Goal: Information Seeking & Learning: Learn about a topic

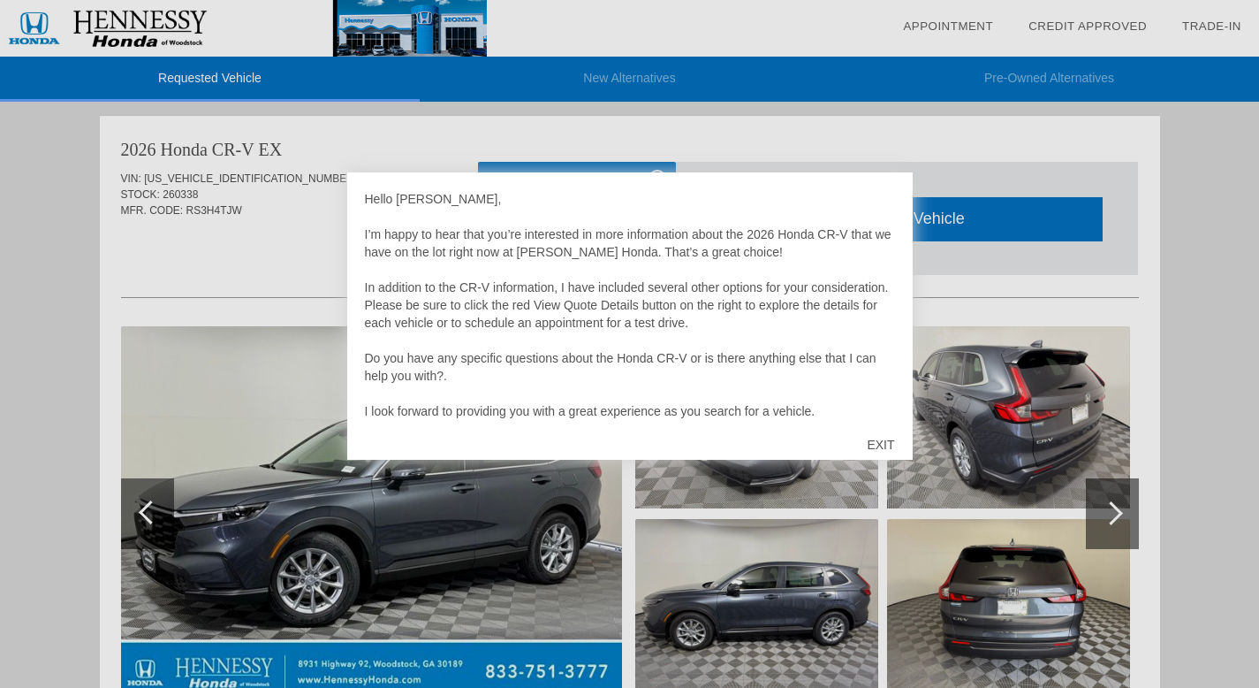
click at [883, 436] on div "EXIT" at bounding box center [880, 444] width 63 height 53
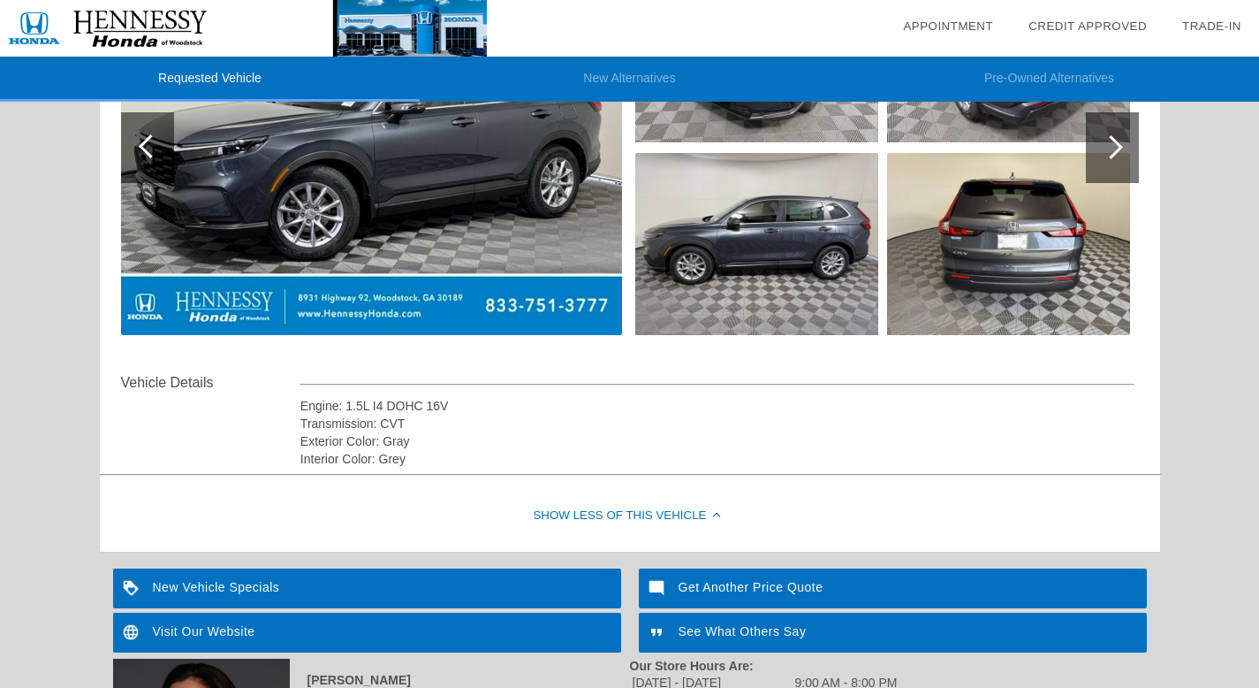
scroll to position [46, 0]
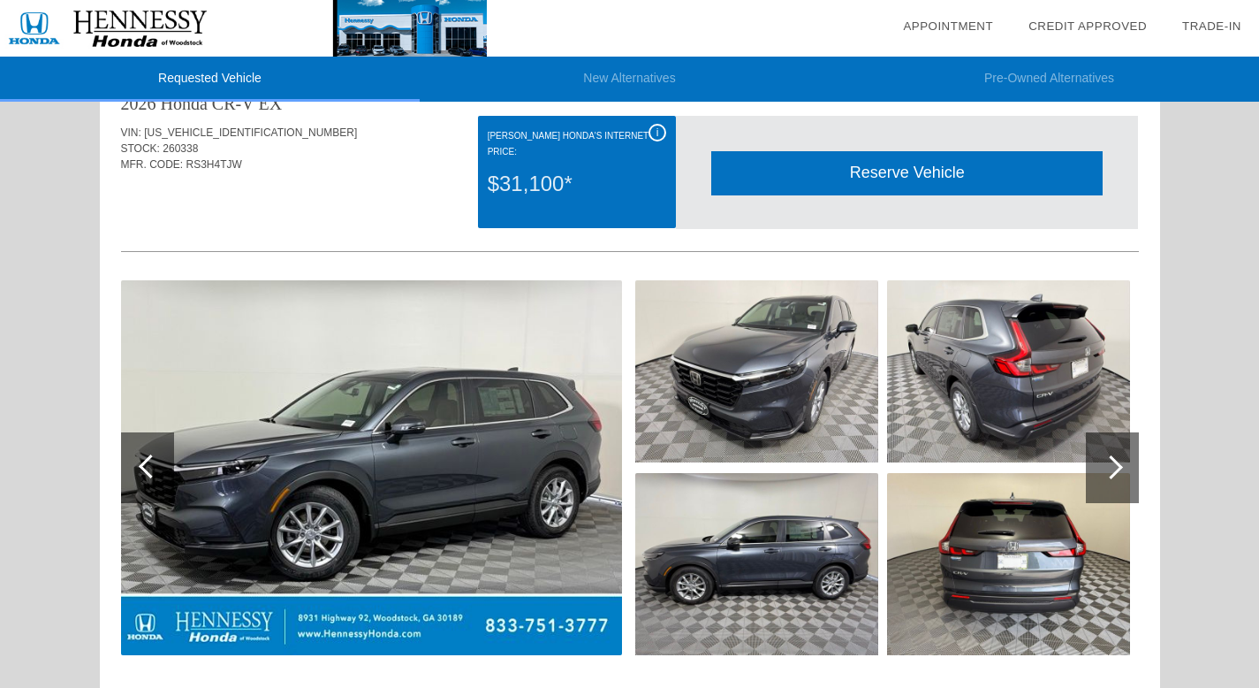
click at [1121, 463] on div at bounding box center [1112, 467] width 53 height 71
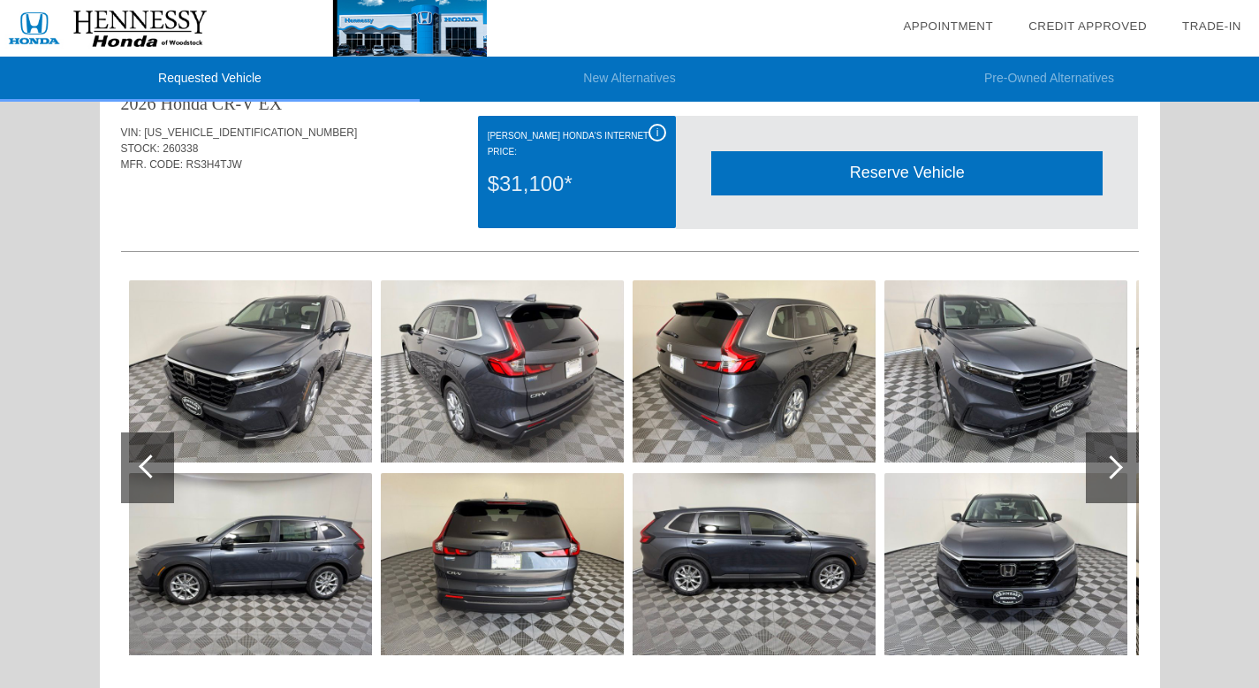
click at [1121, 463] on div at bounding box center [1112, 467] width 53 height 71
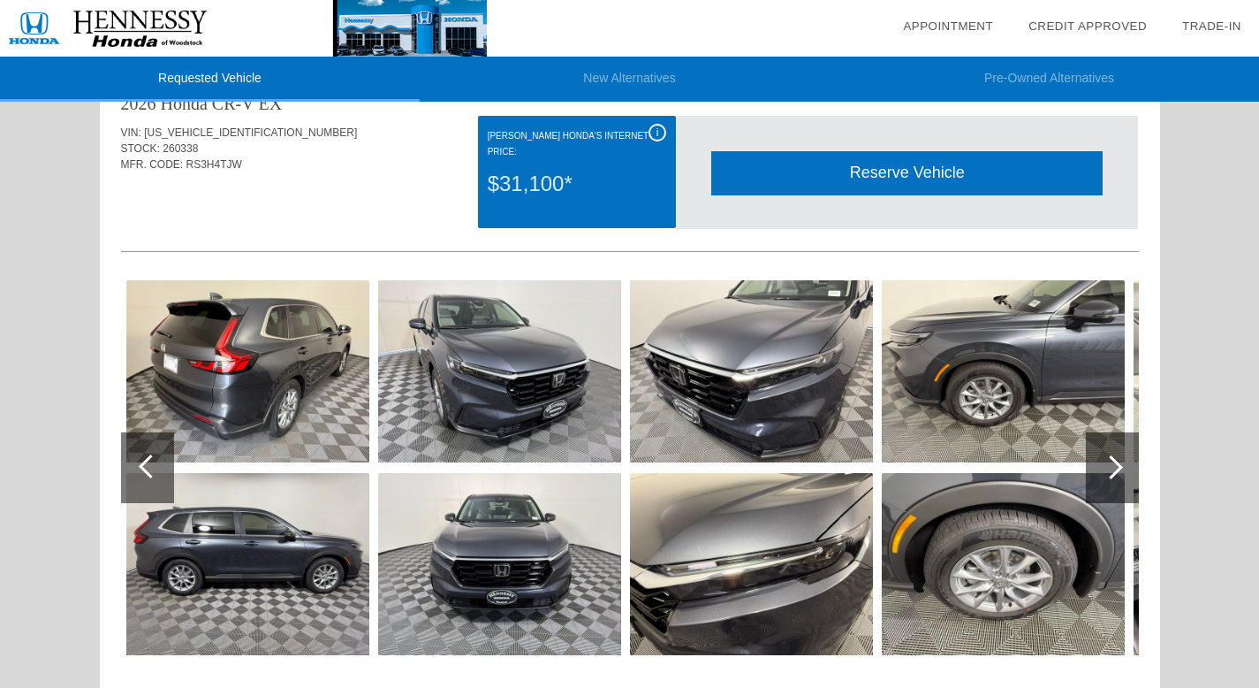
click at [1121, 463] on div at bounding box center [1112, 467] width 53 height 71
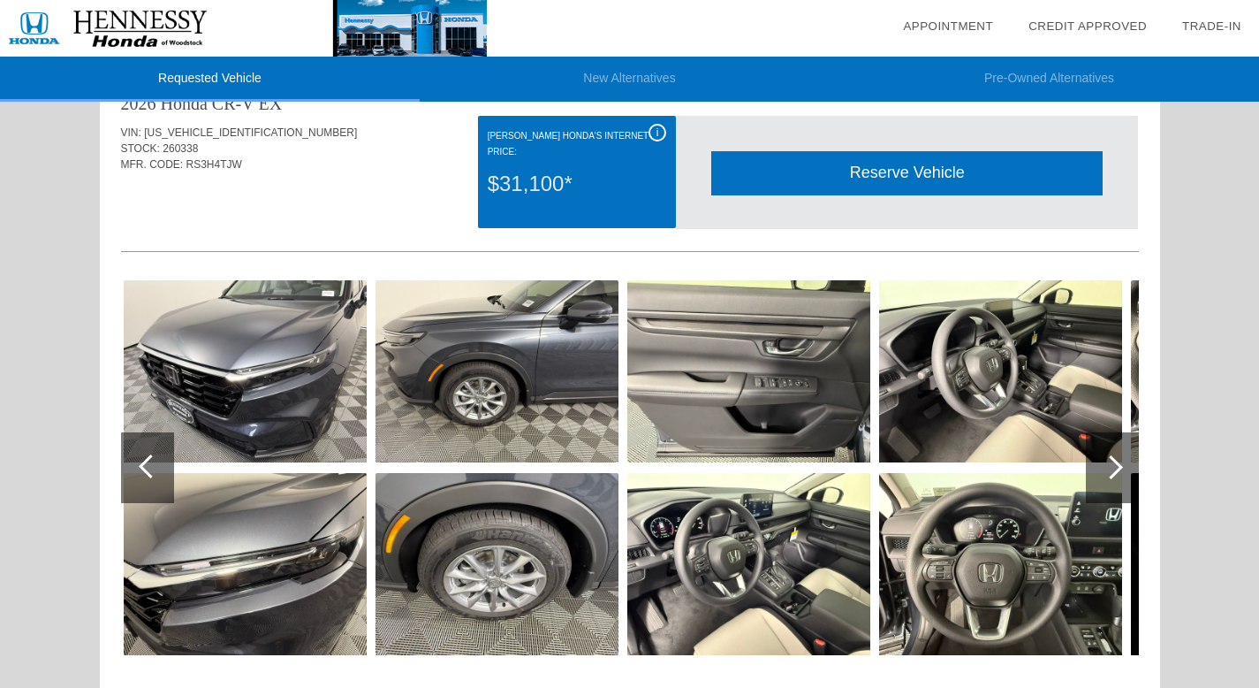
click at [1121, 463] on div at bounding box center [1112, 467] width 53 height 71
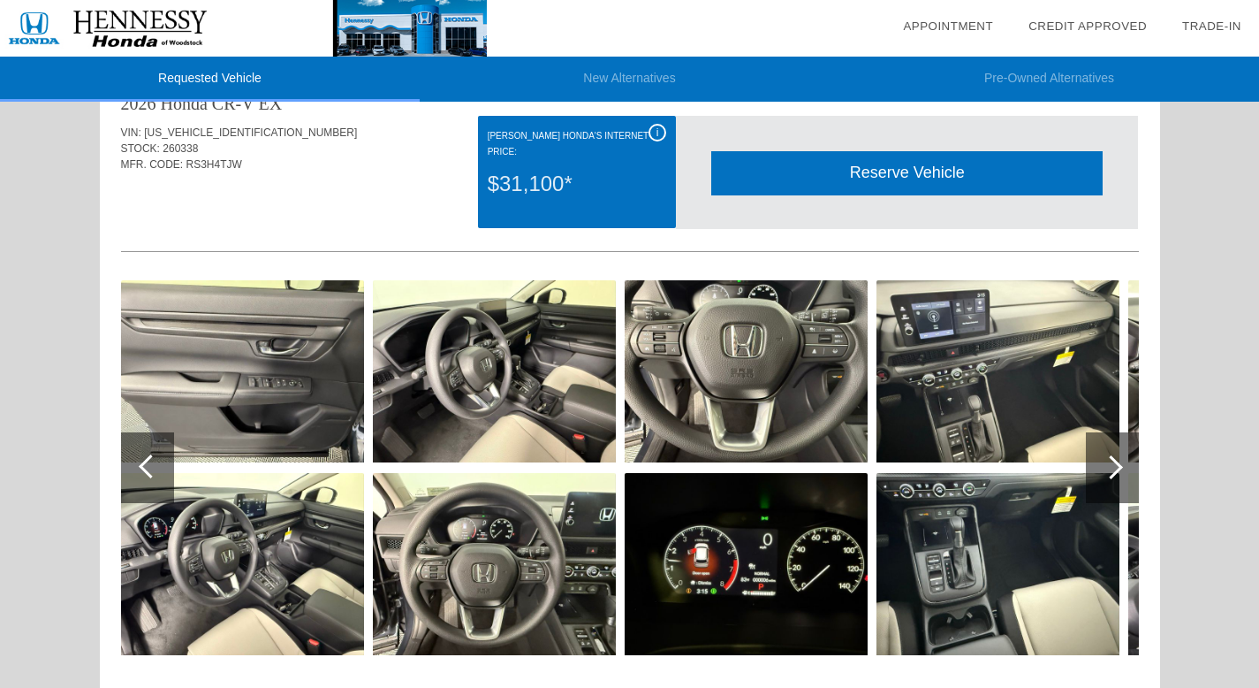
click at [1121, 463] on div at bounding box center [1112, 467] width 53 height 71
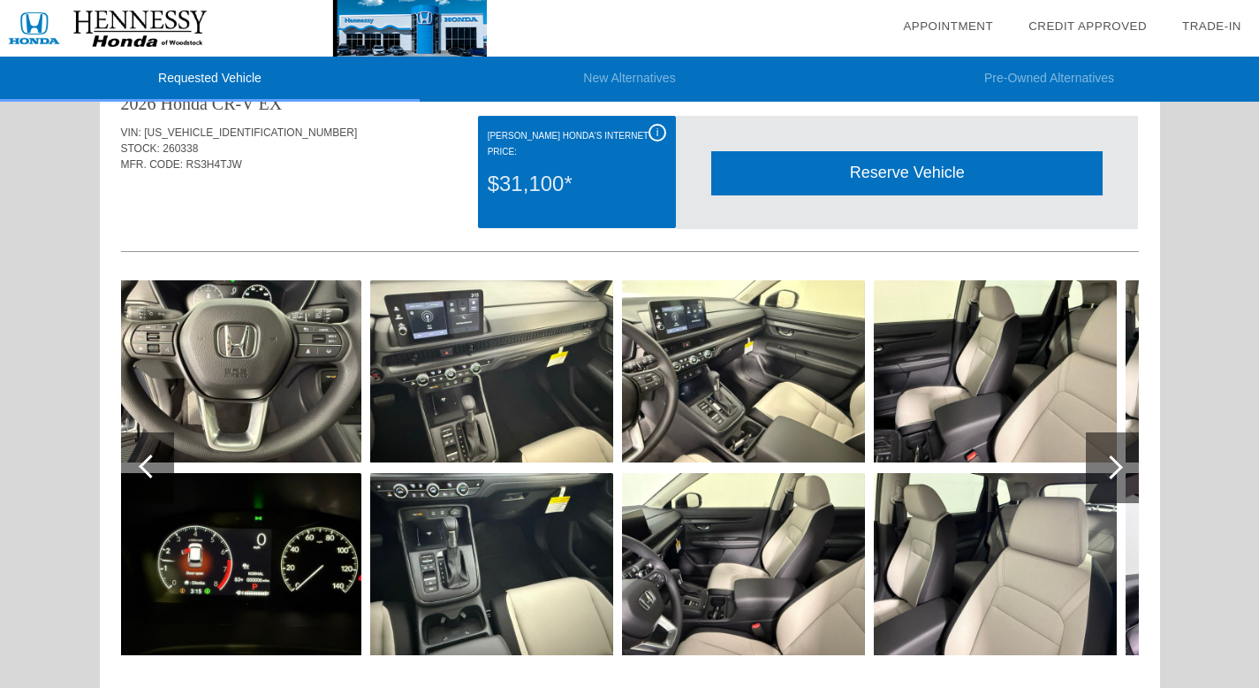
click at [1121, 463] on div at bounding box center [1112, 467] width 53 height 71
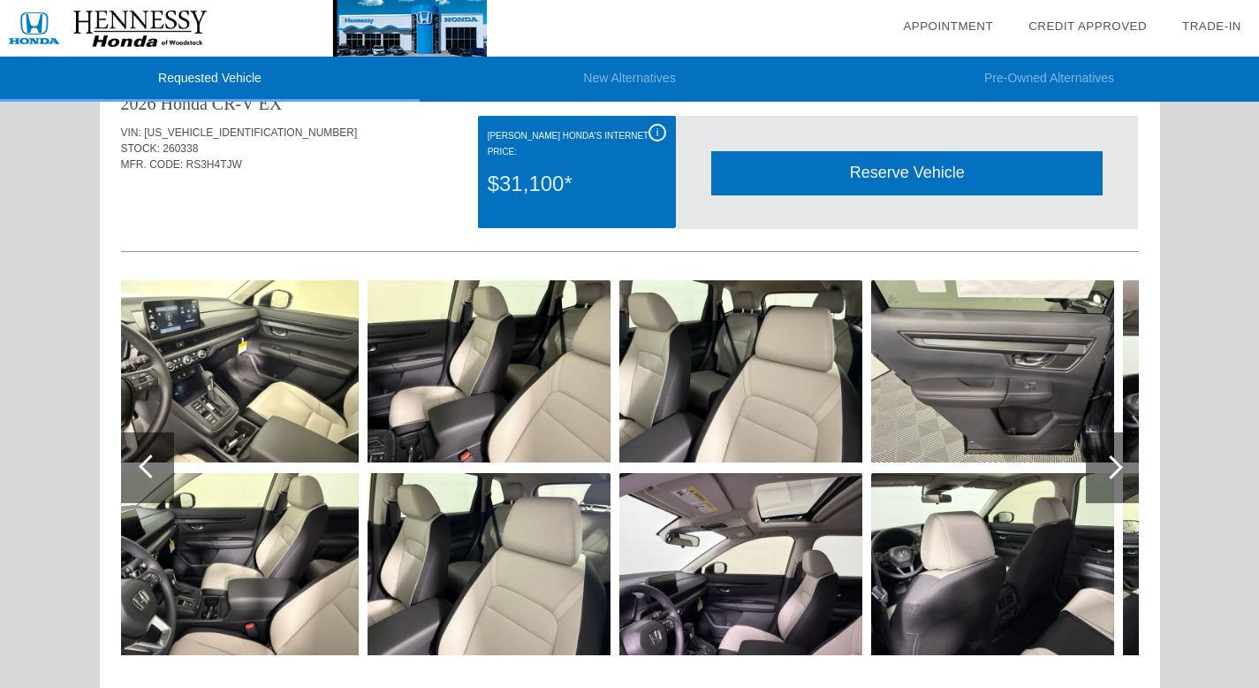
click at [1121, 463] on div at bounding box center [1112, 467] width 53 height 71
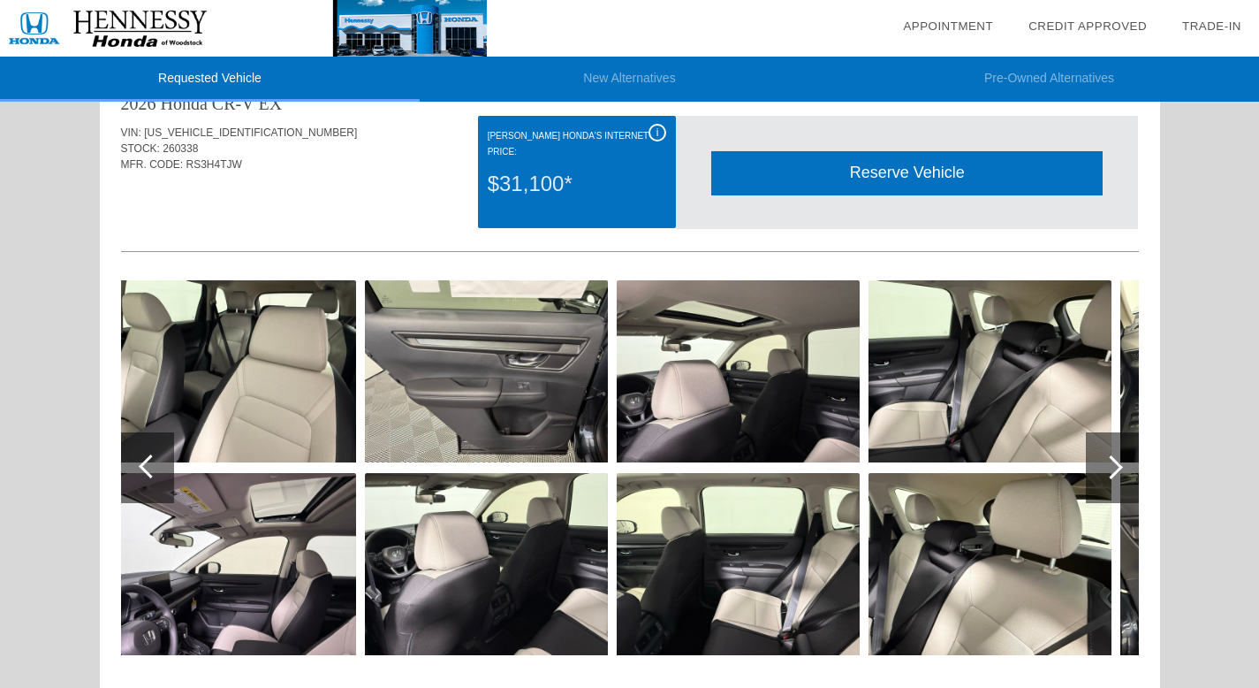
click at [1121, 463] on div at bounding box center [1112, 467] width 53 height 71
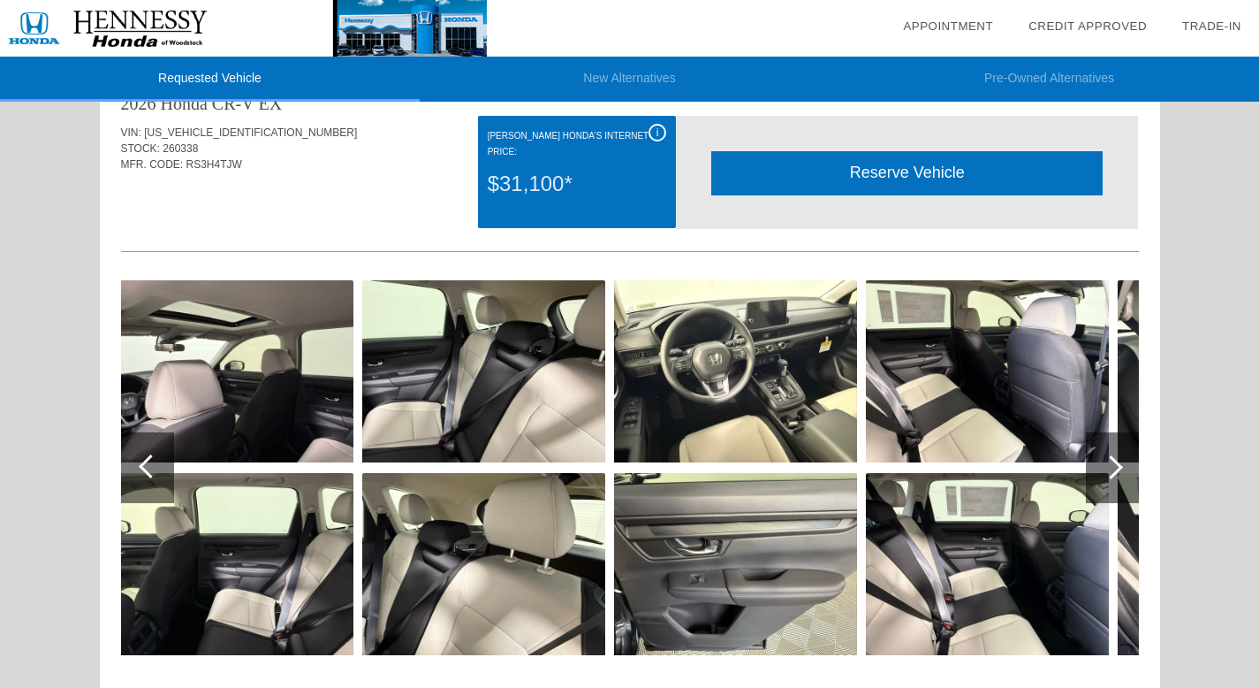
click at [1121, 463] on div at bounding box center [1112, 467] width 53 height 71
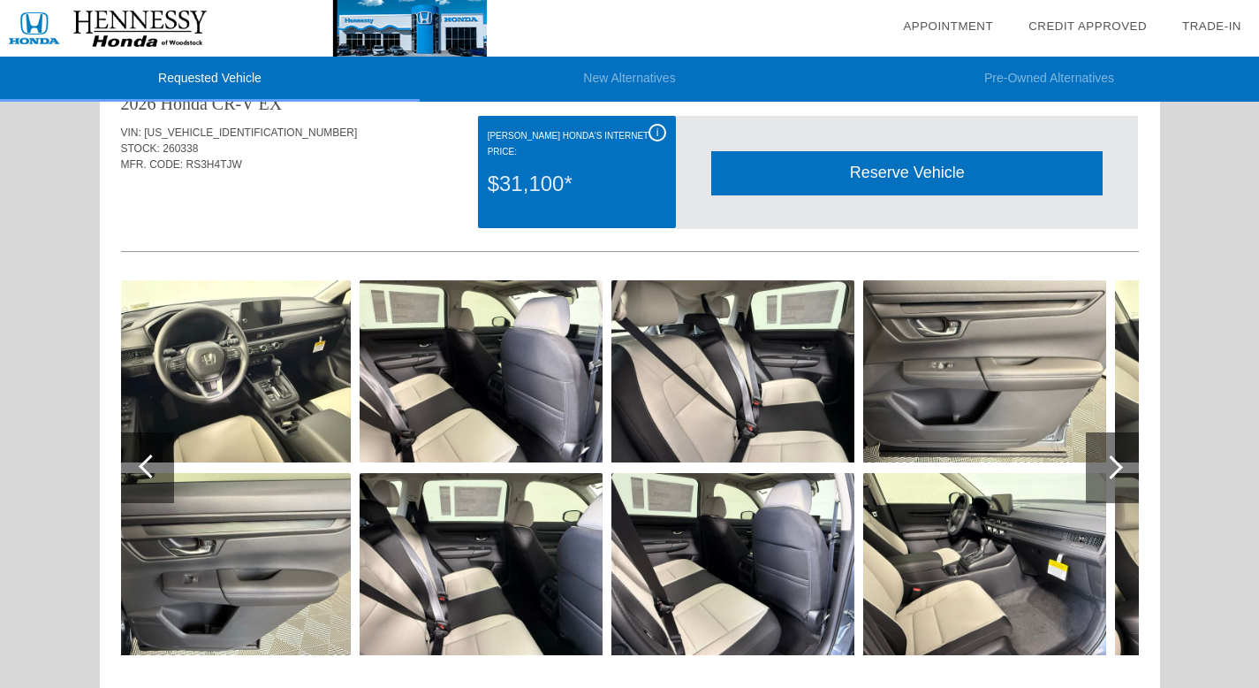
click at [1121, 463] on div at bounding box center [1112, 467] width 53 height 71
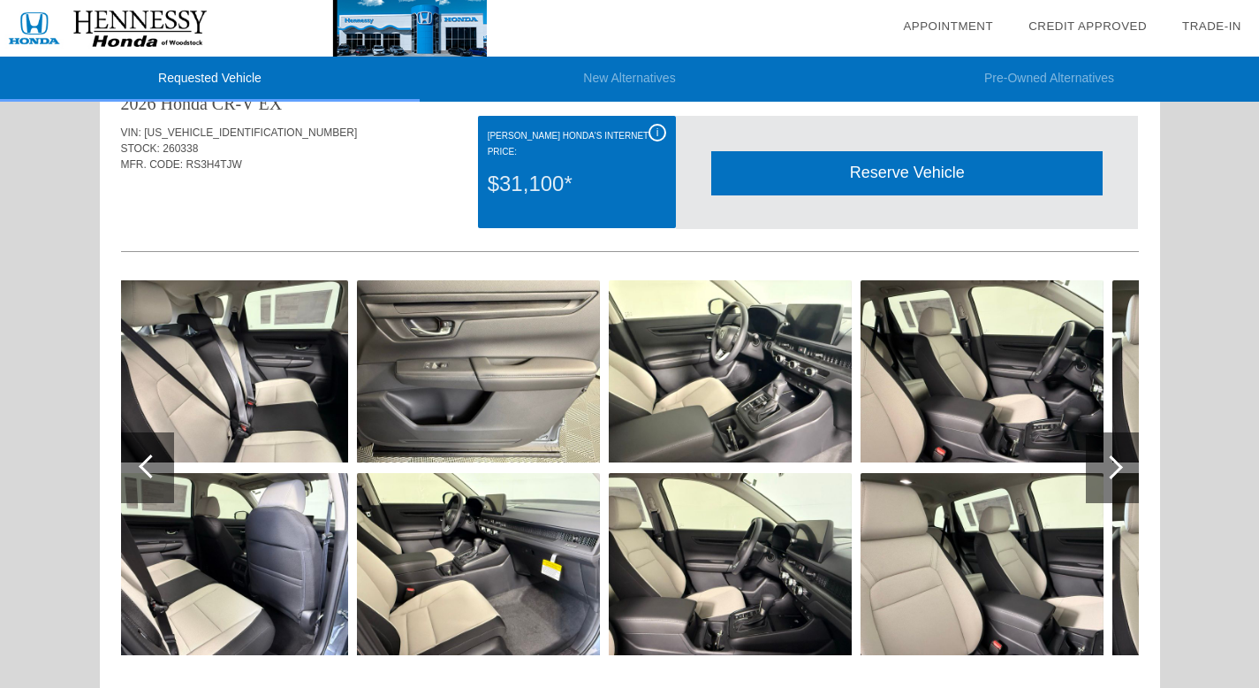
click at [1121, 463] on div at bounding box center [1112, 467] width 53 height 71
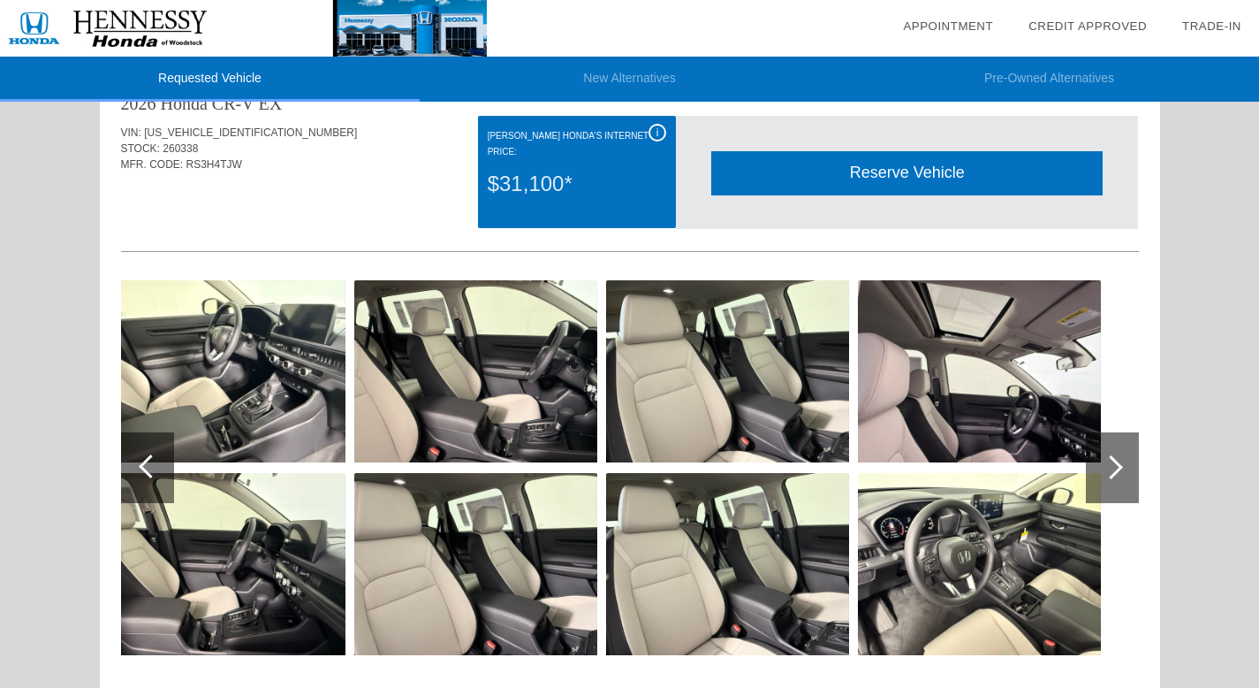
click at [1121, 463] on div at bounding box center [1112, 467] width 53 height 71
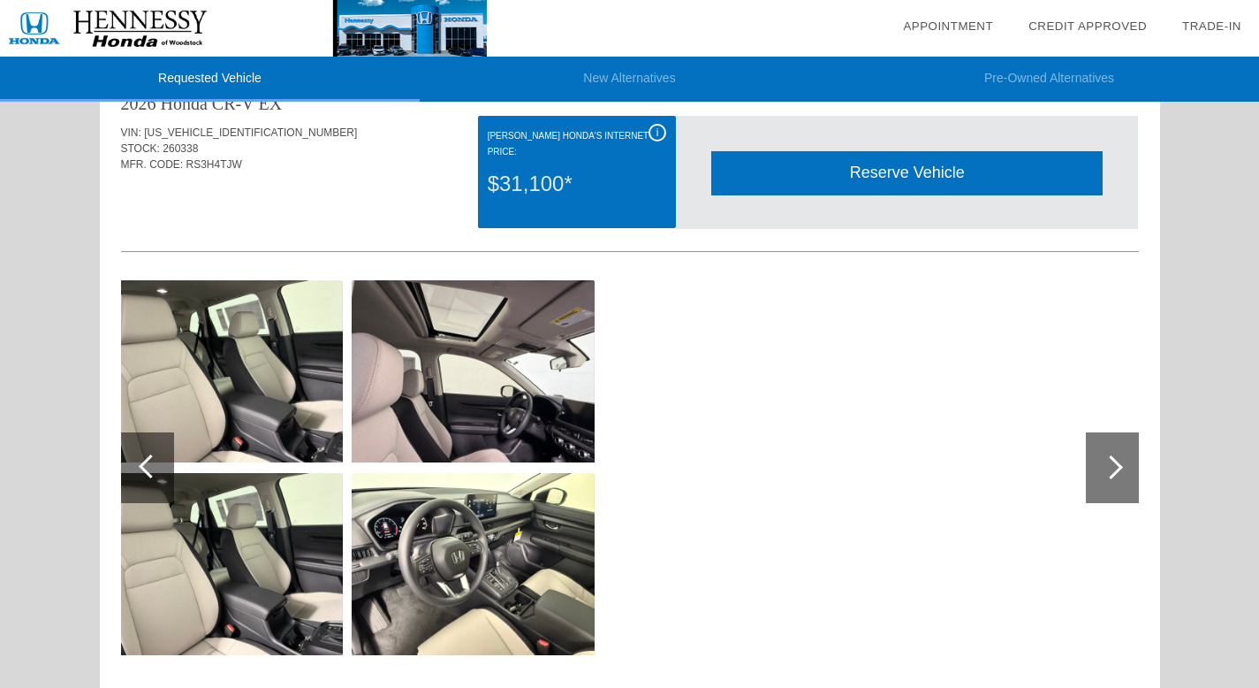
click at [1121, 463] on div at bounding box center [1112, 467] width 53 height 71
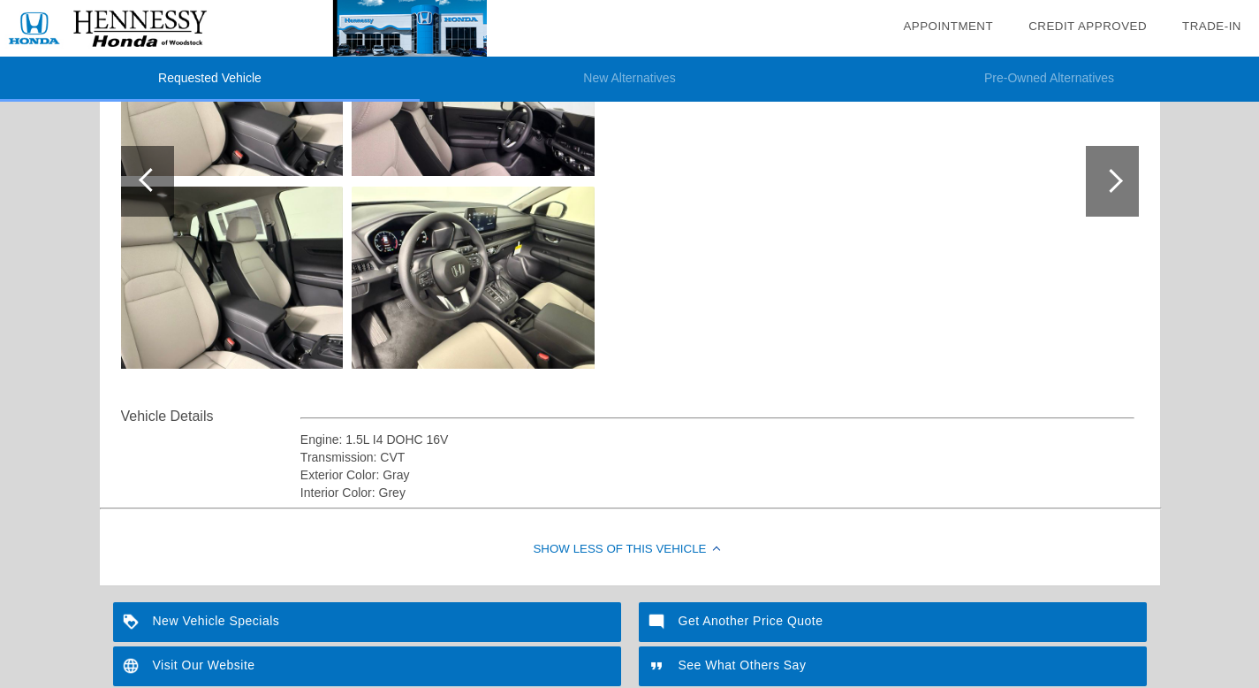
scroll to position [0, 0]
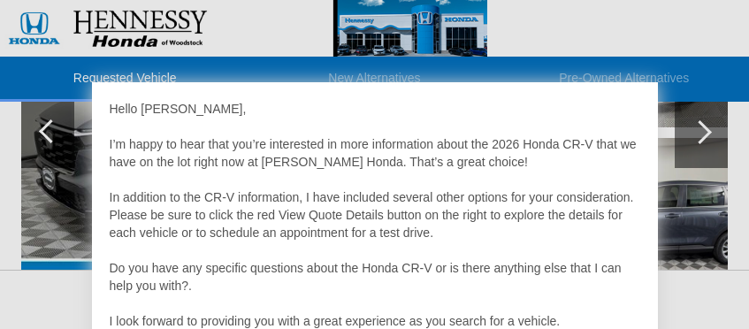
scroll to position [35, 0]
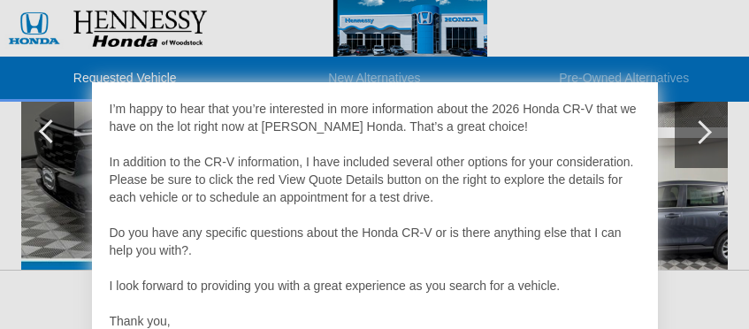
click at [685, 36] on div at bounding box center [374, 164] width 749 height 329
click at [230, 39] on div at bounding box center [374, 164] width 749 height 329
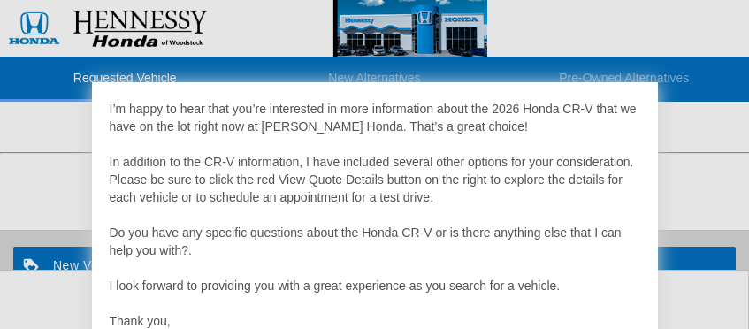
scroll to position [984, 0]
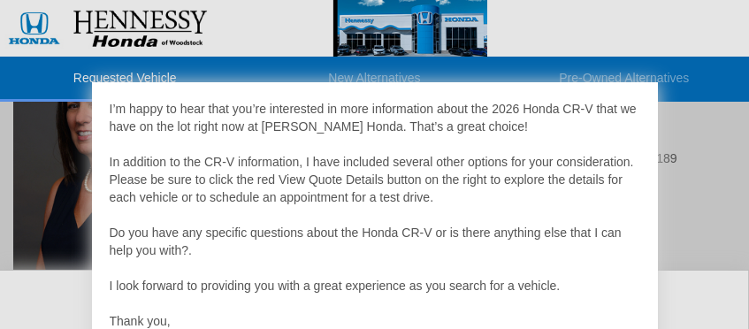
click at [719, 121] on div at bounding box center [374, 164] width 749 height 329
drag, startPoint x: 660, startPoint y: 92, endPoint x: 626, endPoint y: 71, distance: 40.5
click at [657, 89] on div at bounding box center [374, 164] width 749 height 329
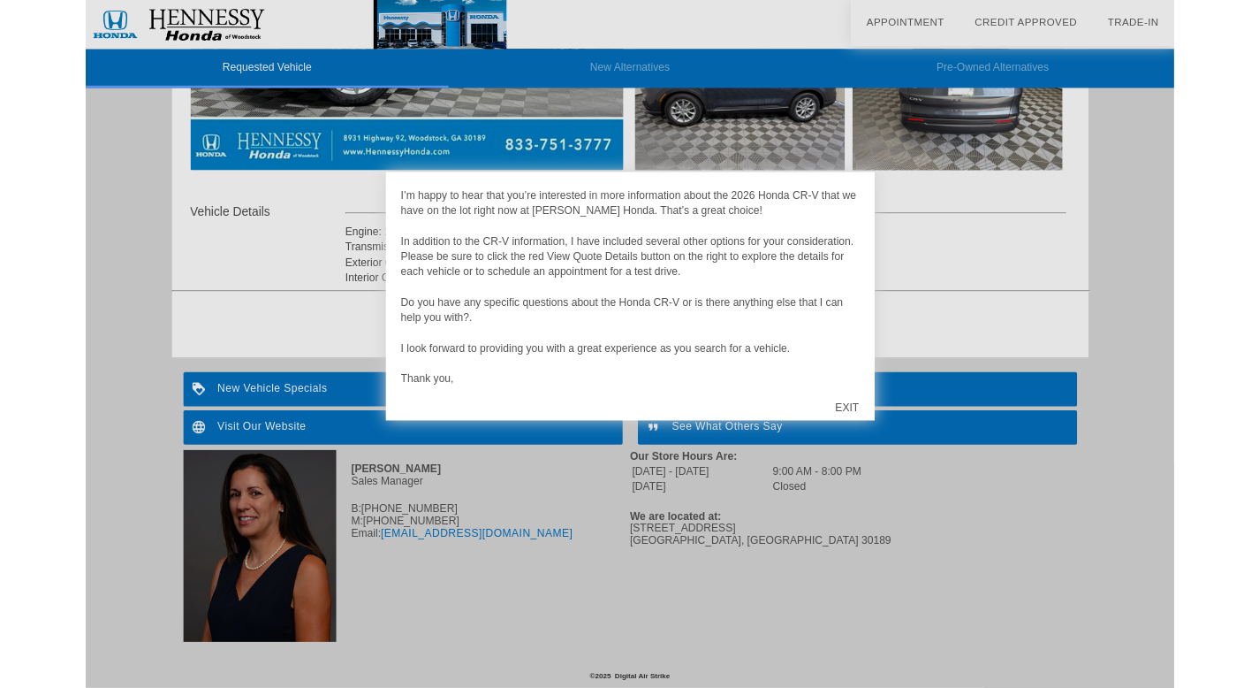
scroll to position [612, 0]
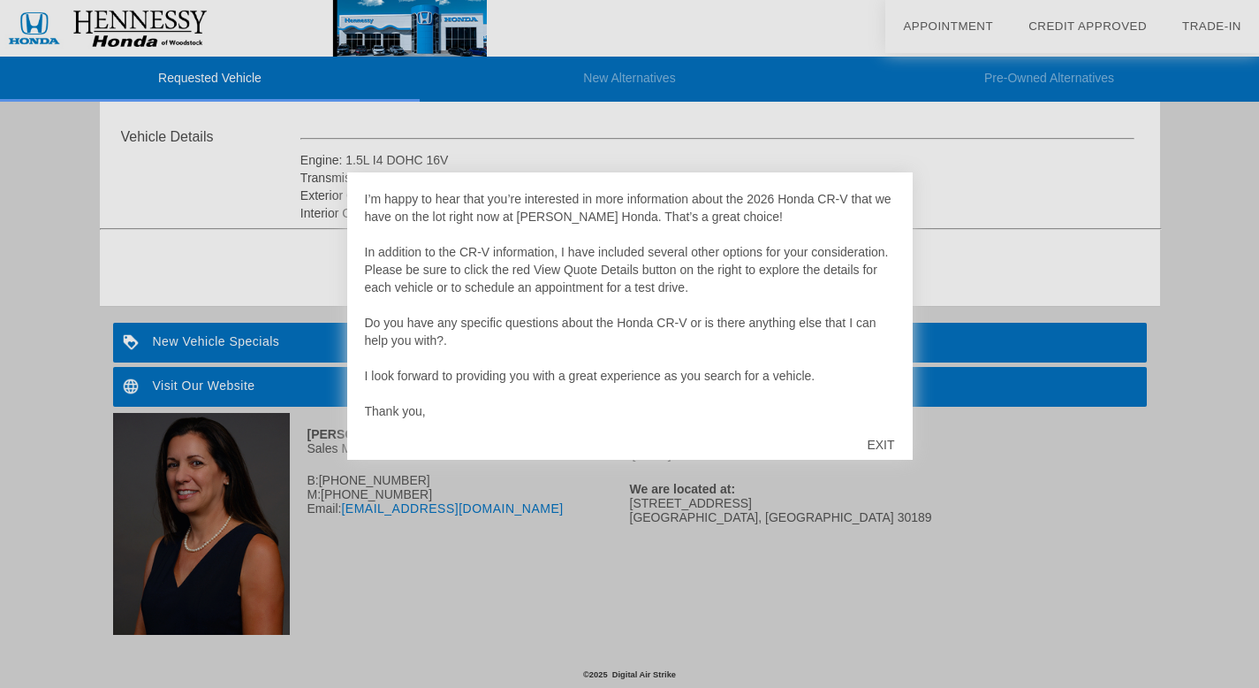
click at [761, 341] on div "EXIT" at bounding box center [880, 444] width 63 height 53
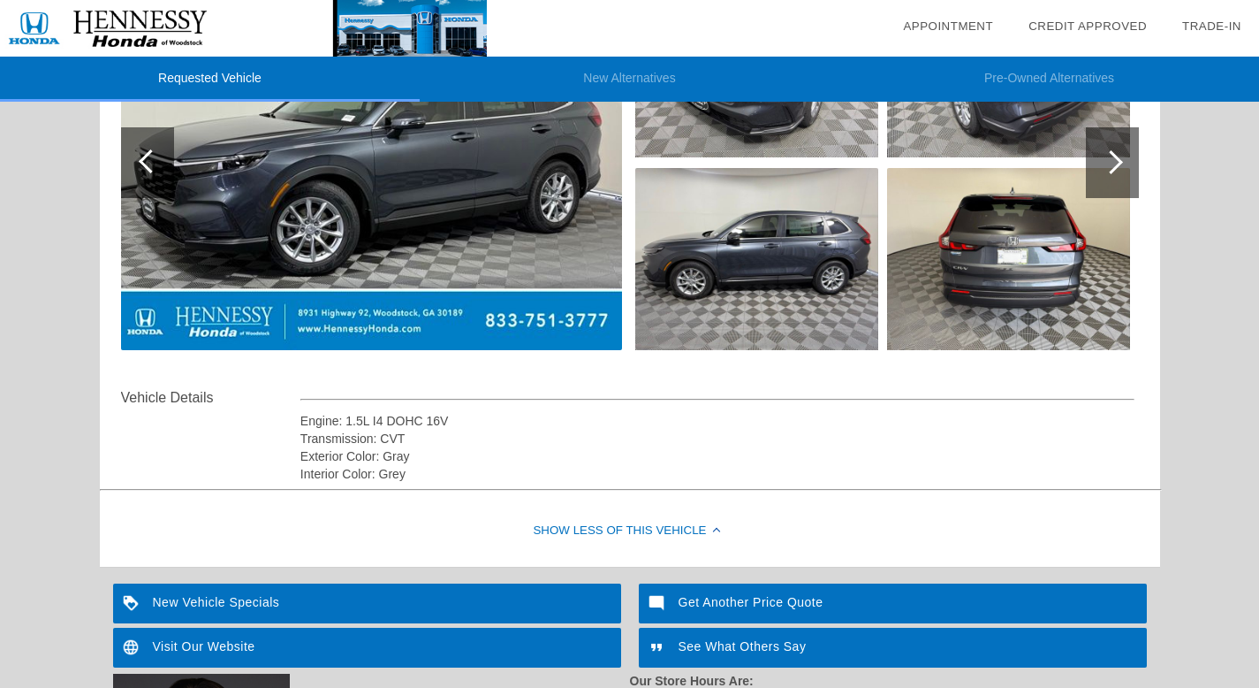
scroll to position [0, 0]
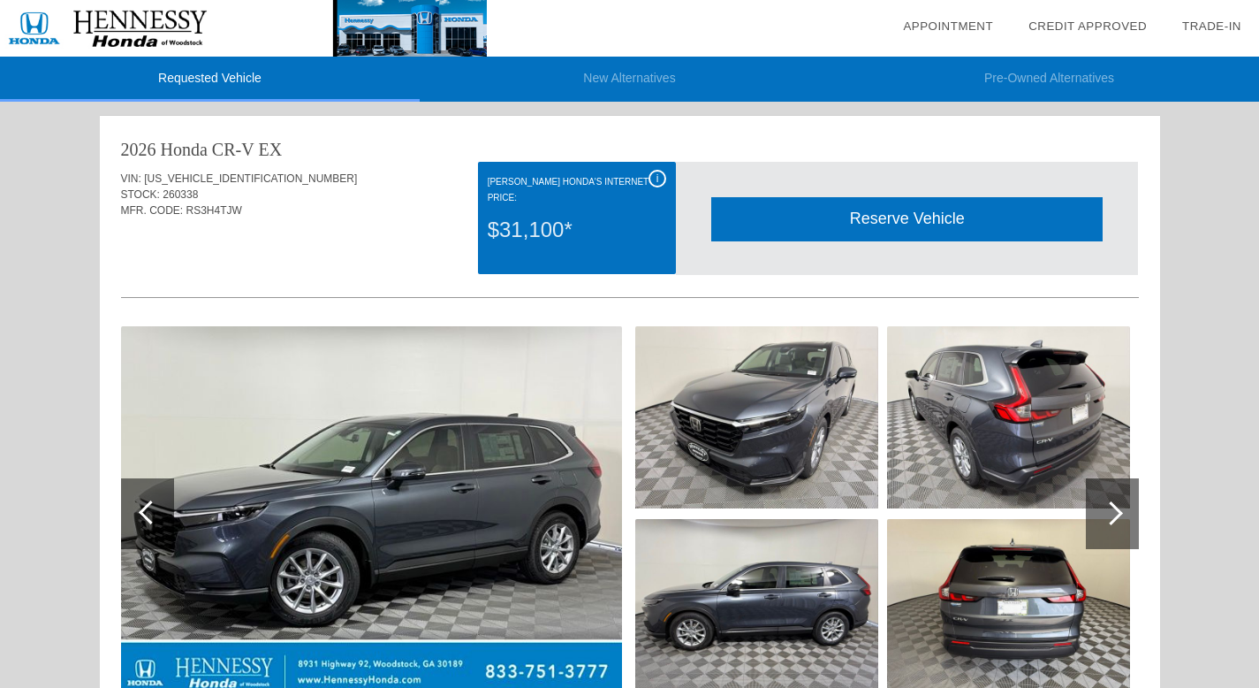
click at [658, 174] on div "i" at bounding box center [658, 179] width 18 height 18
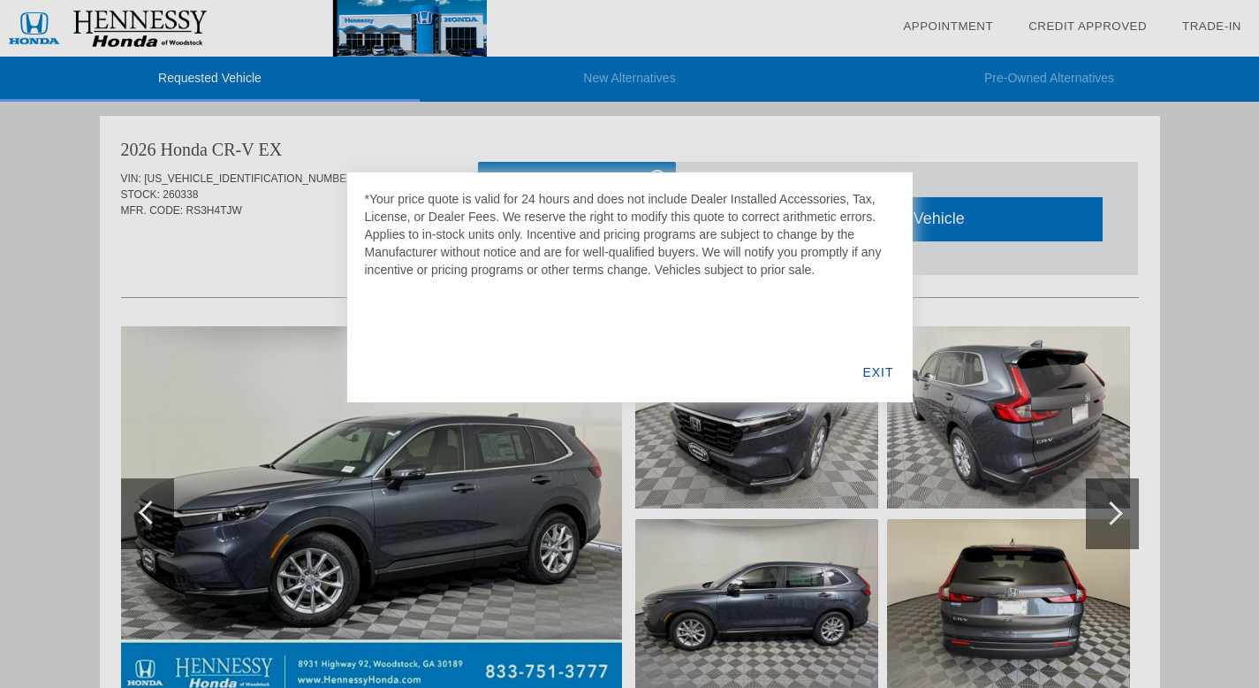
click at [761, 341] on div "EXIT" at bounding box center [878, 372] width 68 height 60
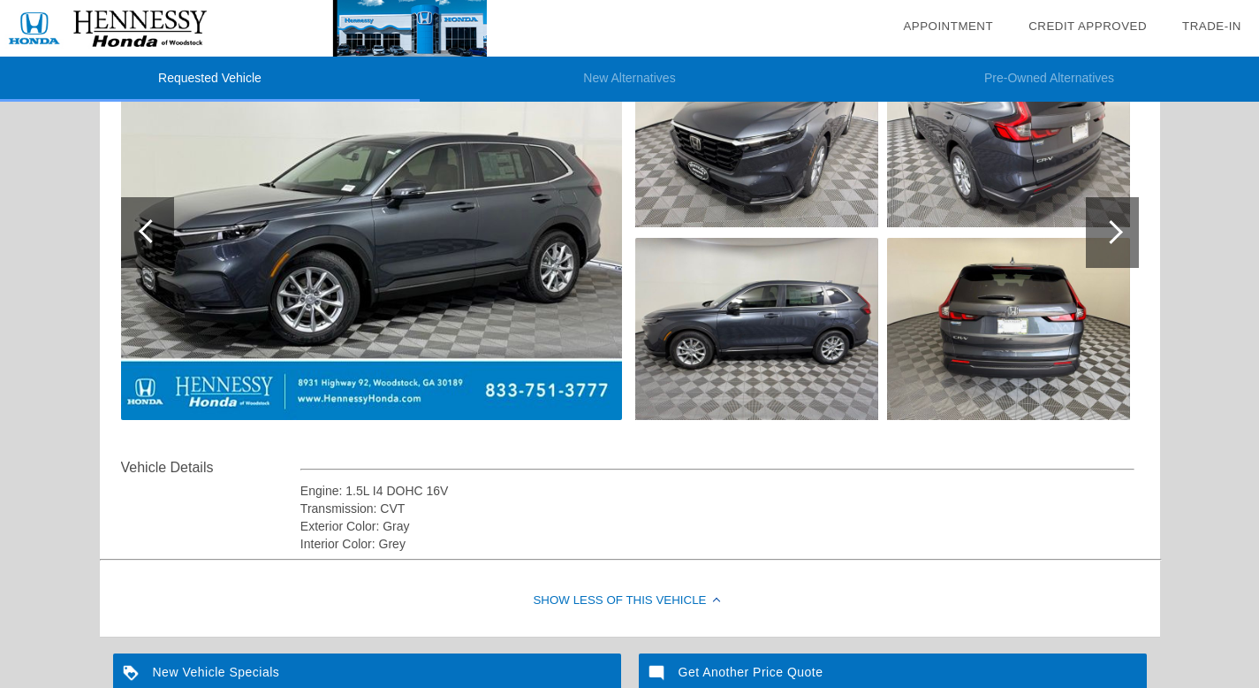
scroll to position [612, 0]
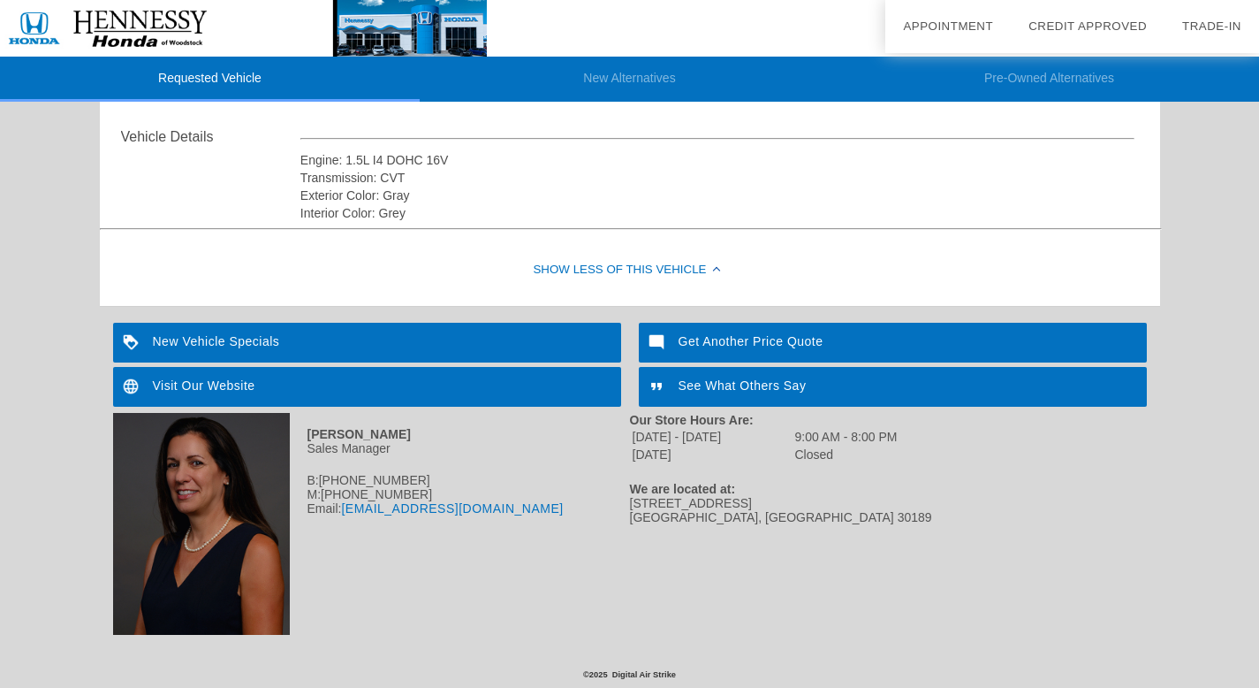
click at [283, 337] on div "New Vehicle Specials" at bounding box center [367, 343] width 508 height 40
